Goal: Find specific page/section: Find specific page/section

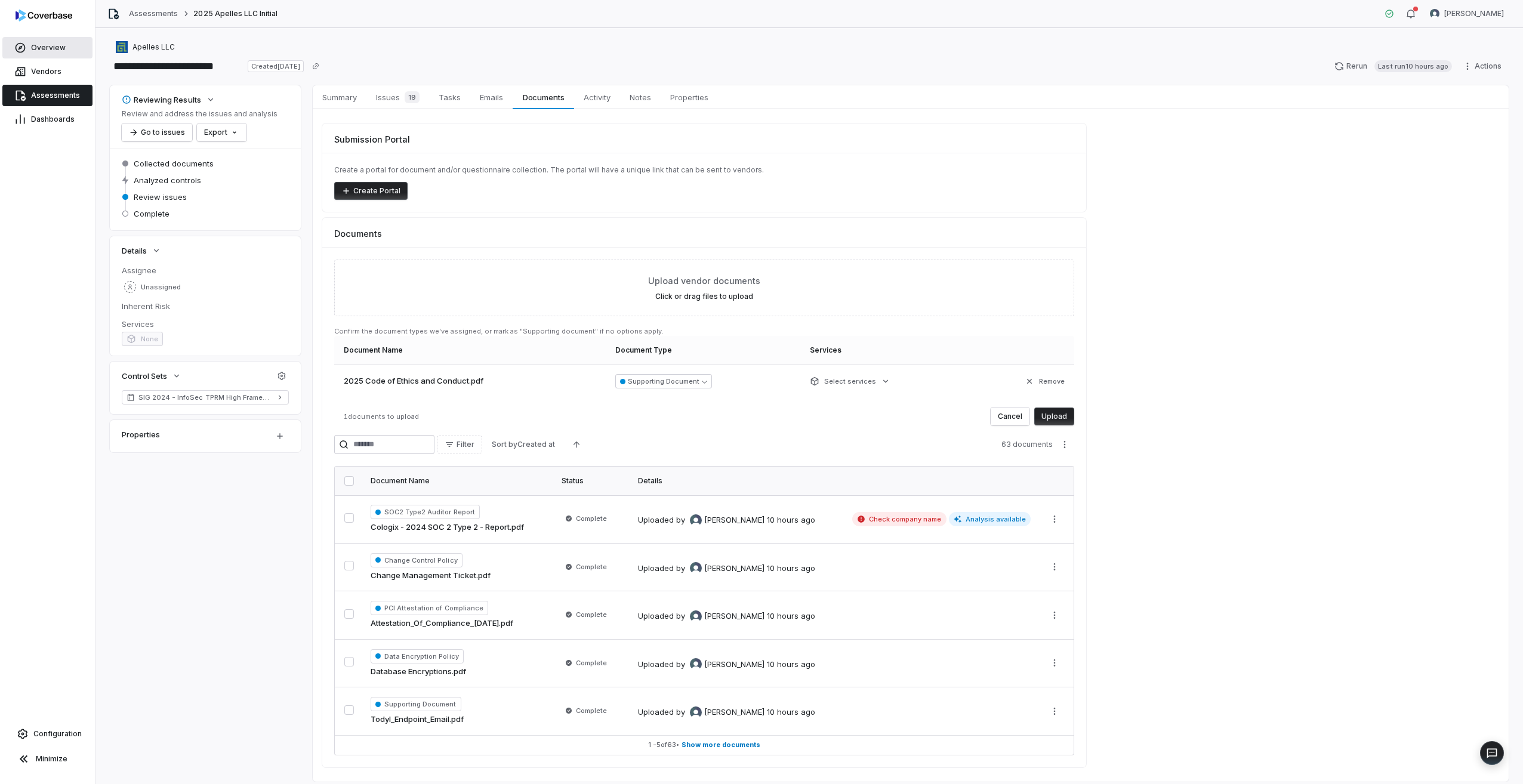
click at [58, 51] on span "Overview" at bounding box center [48, 47] width 35 height 10
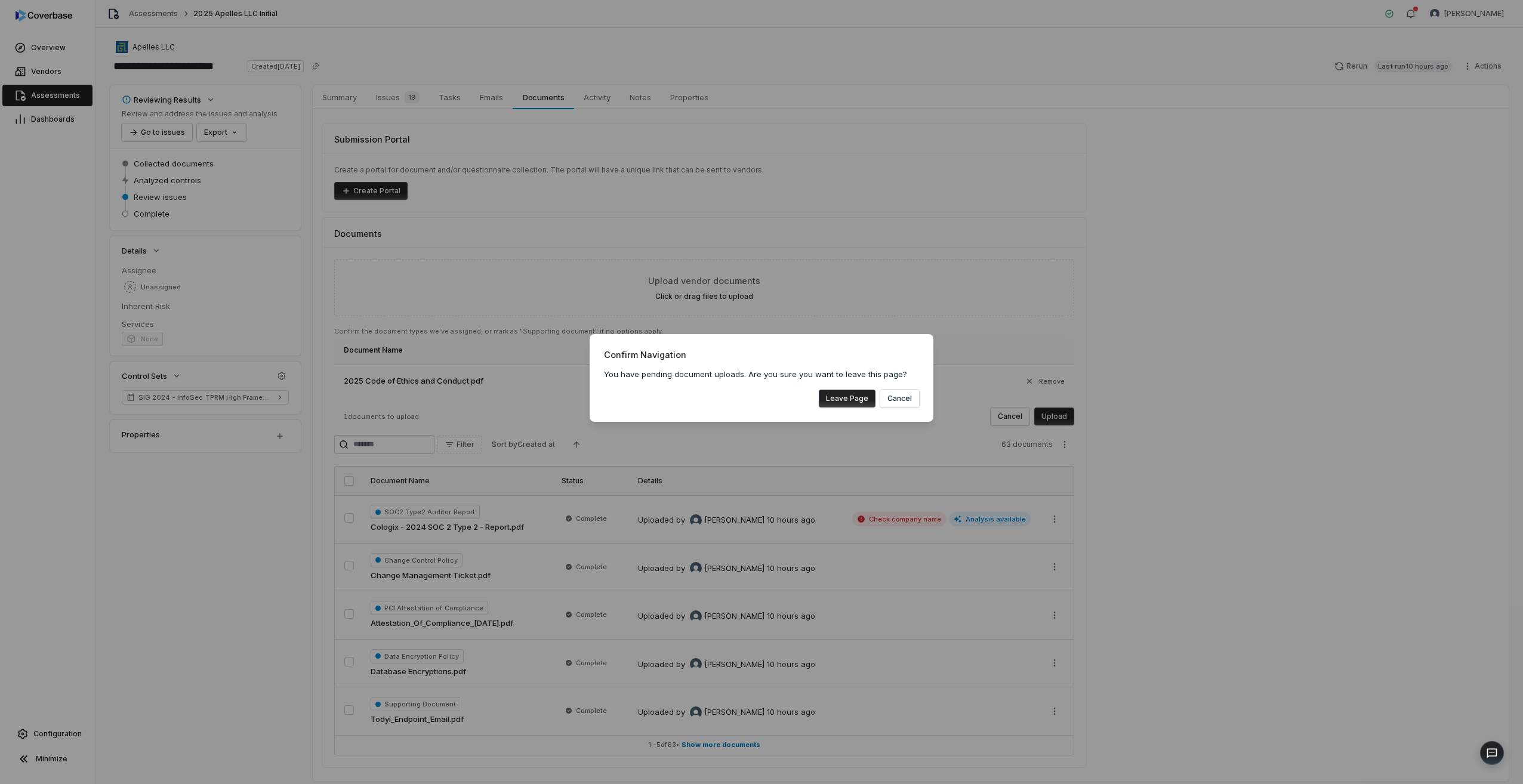
click at [847, 397] on button "Leave Page" at bounding box center [847, 399] width 57 height 18
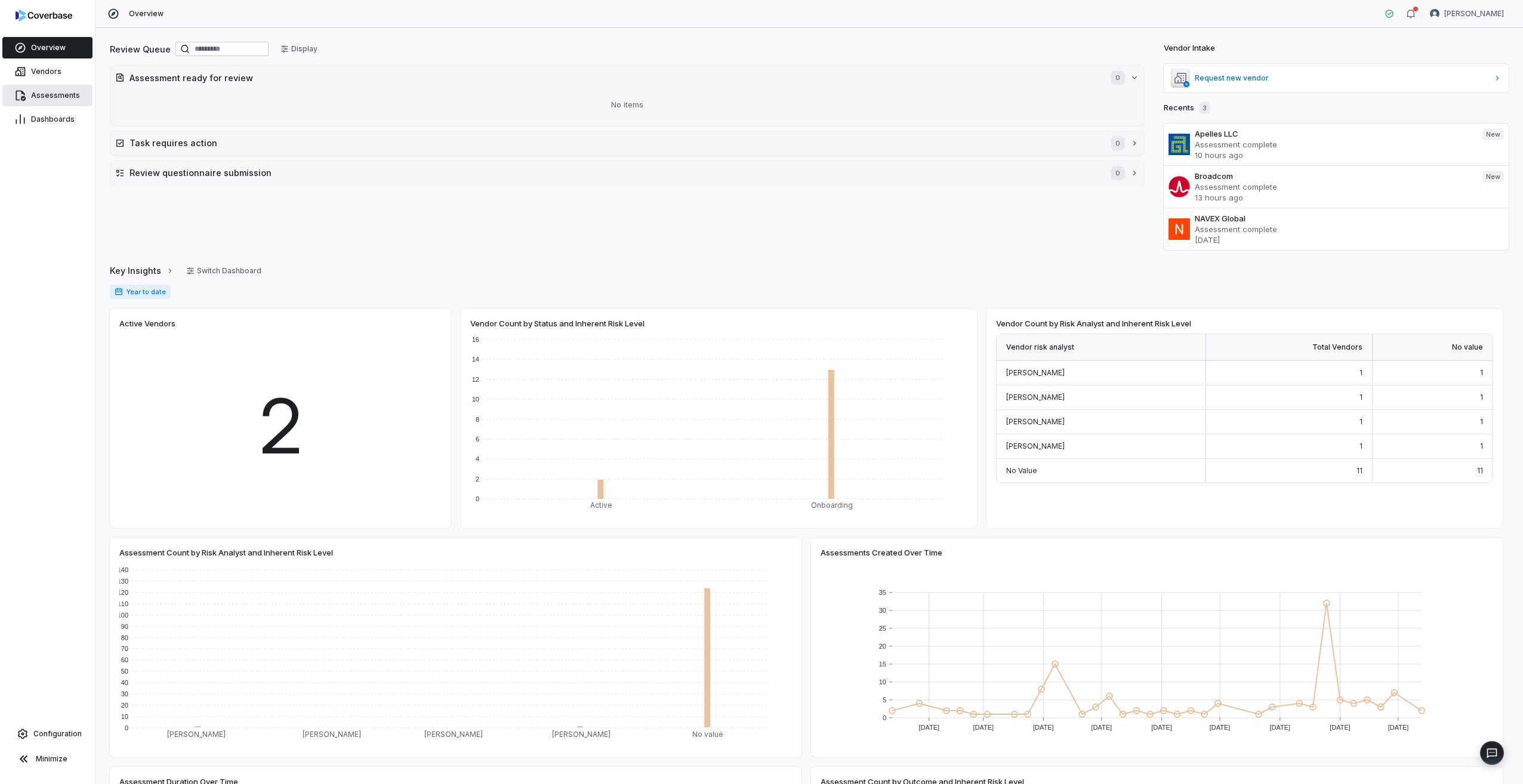
click at [48, 96] on span "Assessments" at bounding box center [55, 95] width 49 height 10
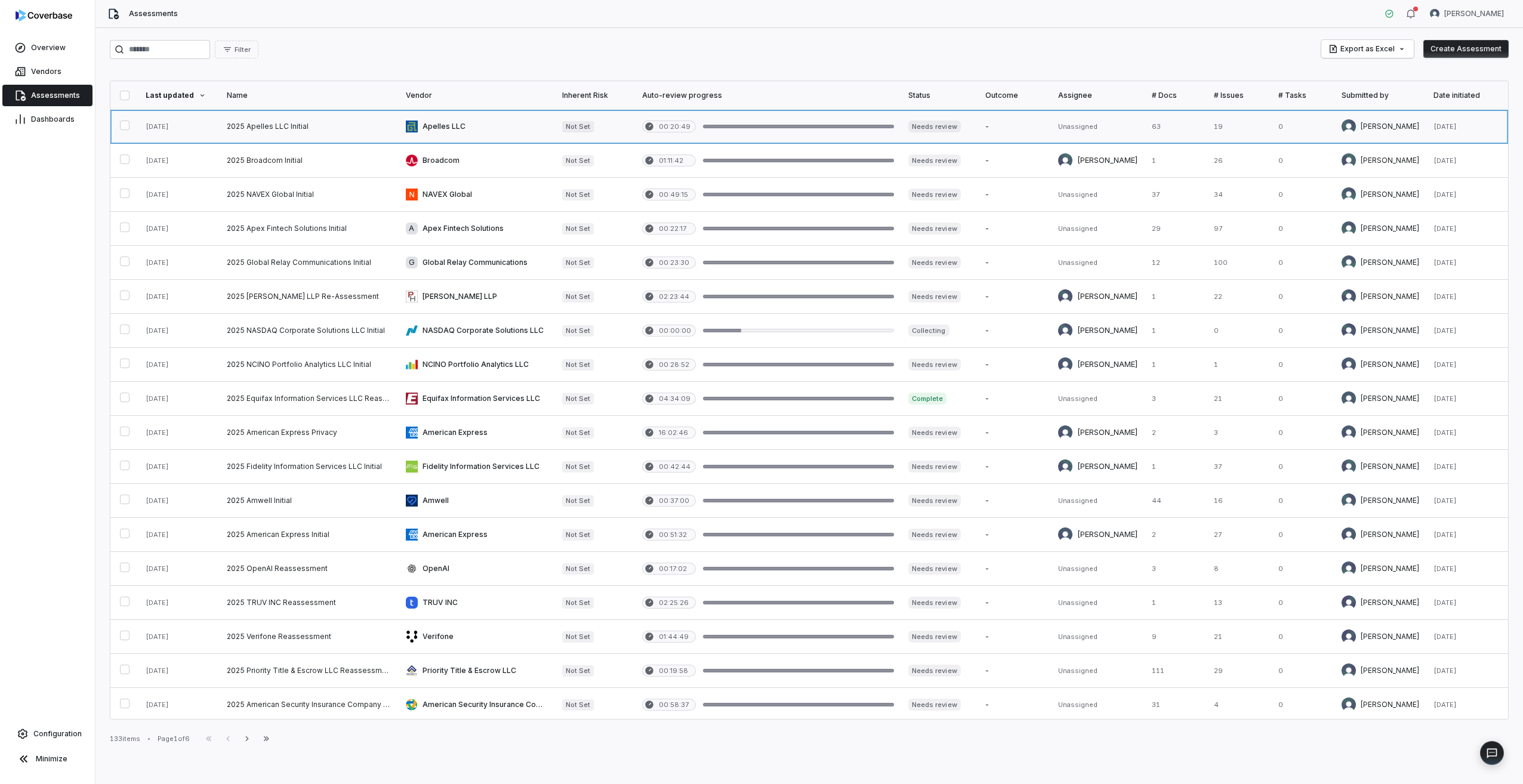
click at [468, 124] on link at bounding box center [477, 127] width 156 height 34
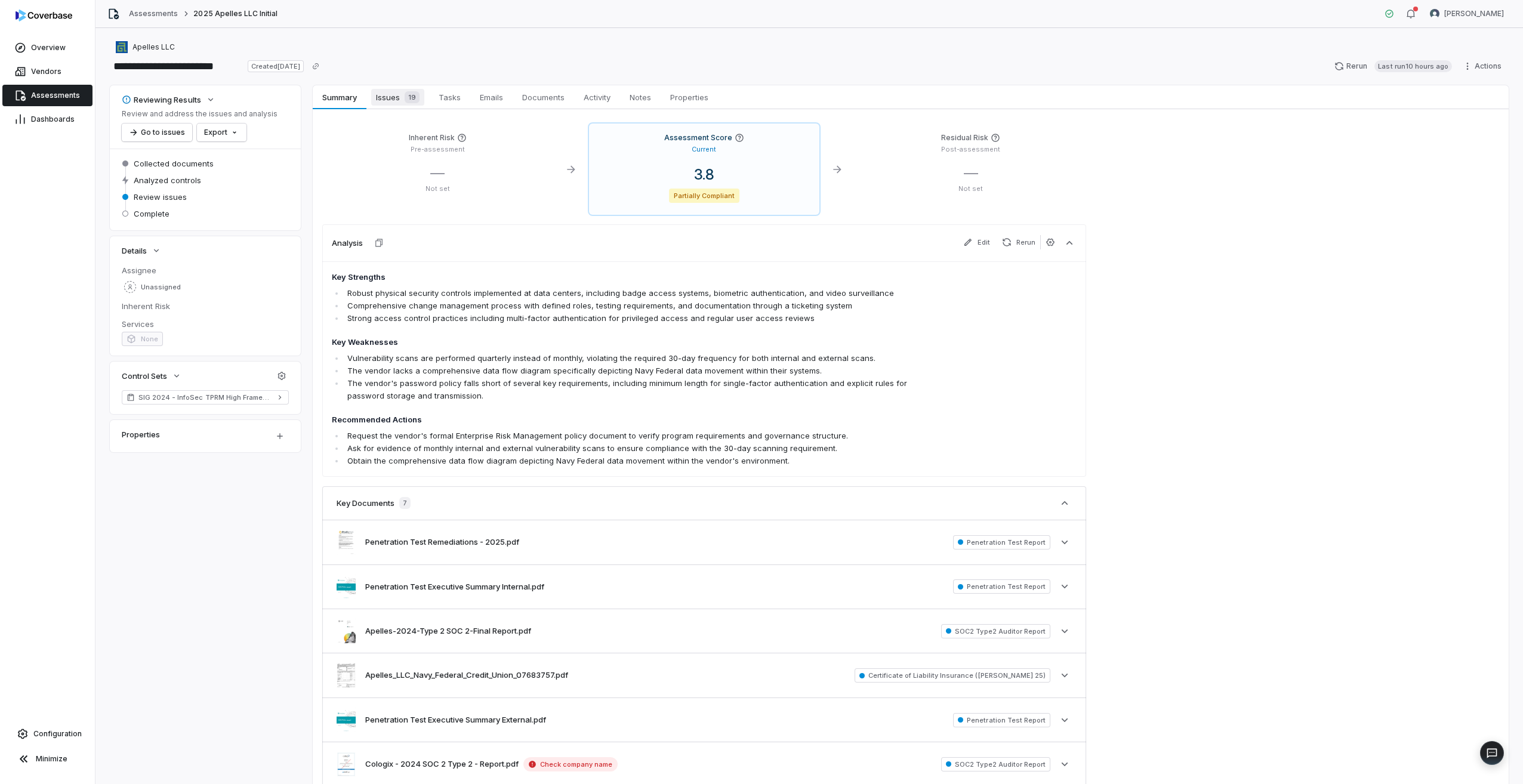
click at [395, 101] on span "Issues 19" at bounding box center [398, 97] width 53 height 17
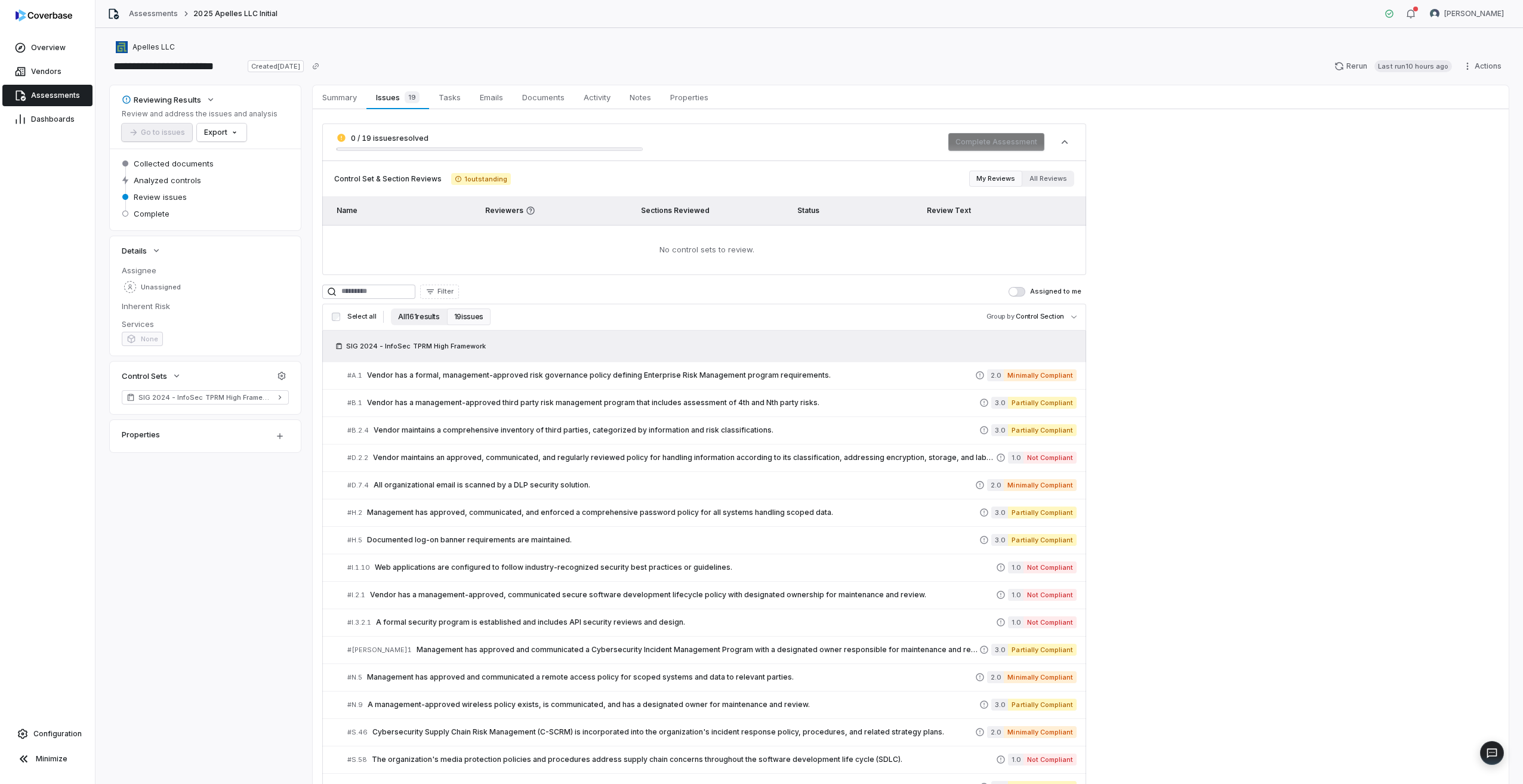
click at [416, 315] on button "All 161 results" at bounding box center [418, 316] width 55 height 17
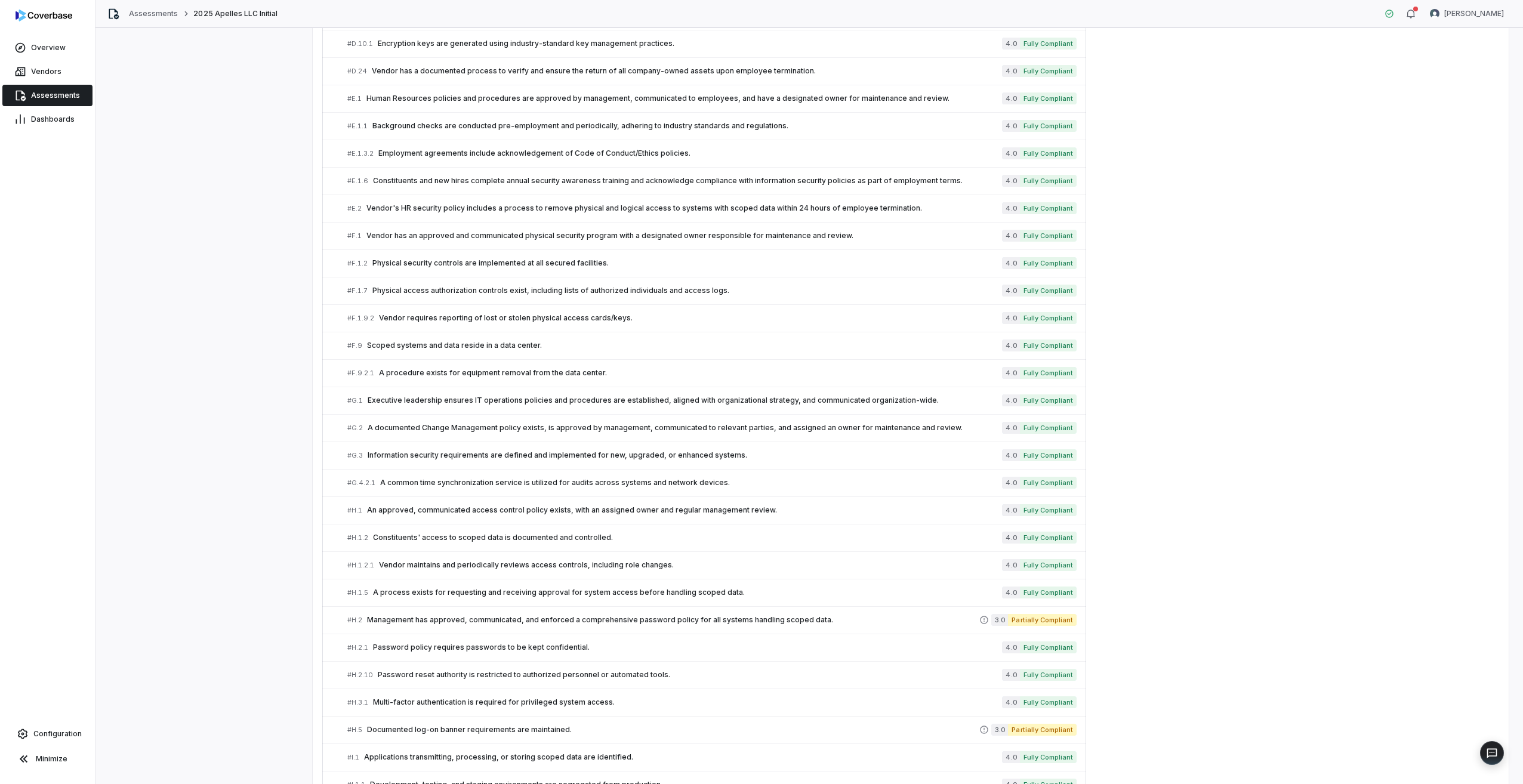
scroll to position [1184, 0]
click at [516, 614] on span "Management has approved, communicated, and enforced a comprehensive password po…" at bounding box center [672, 617] width 612 height 10
